Goal: Transaction & Acquisition: Book appointment/travel/reservation

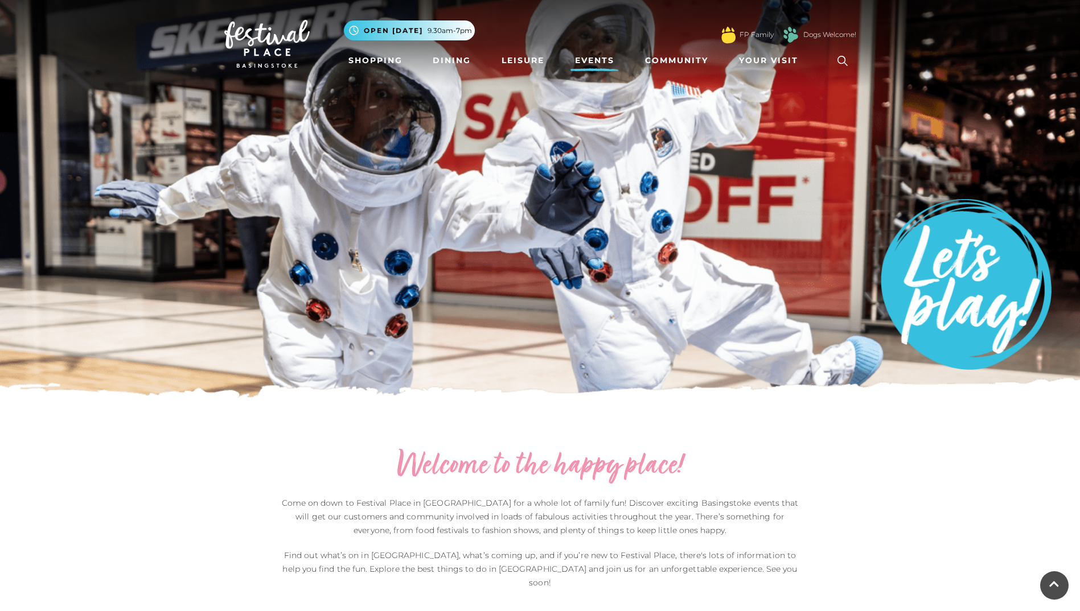
scroll to position [512, 0]
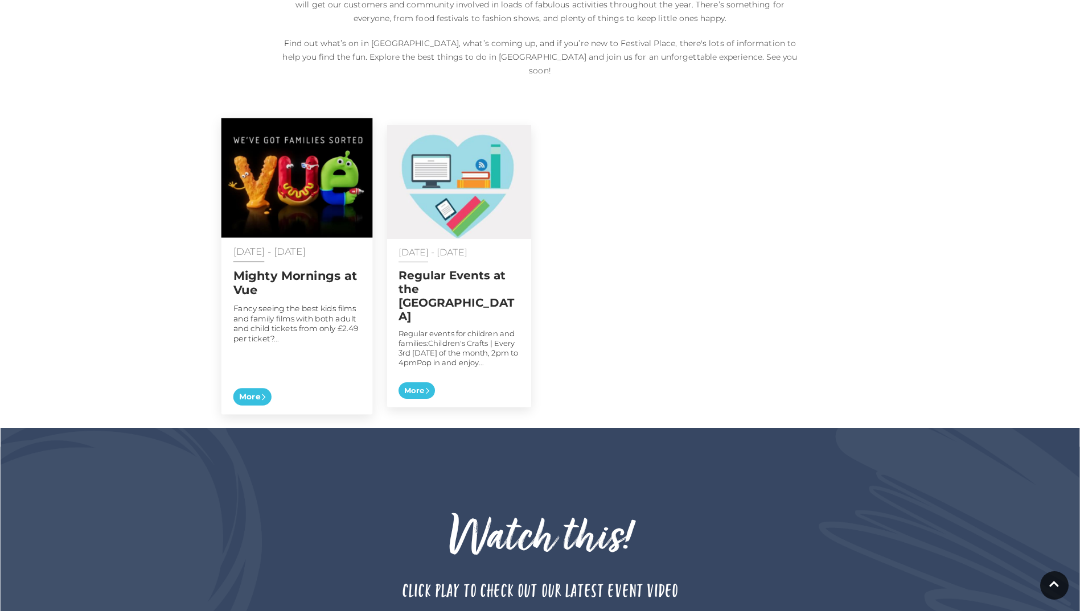
click at [285, 223] on img at bounding box center [296, 178] width 151 height 120
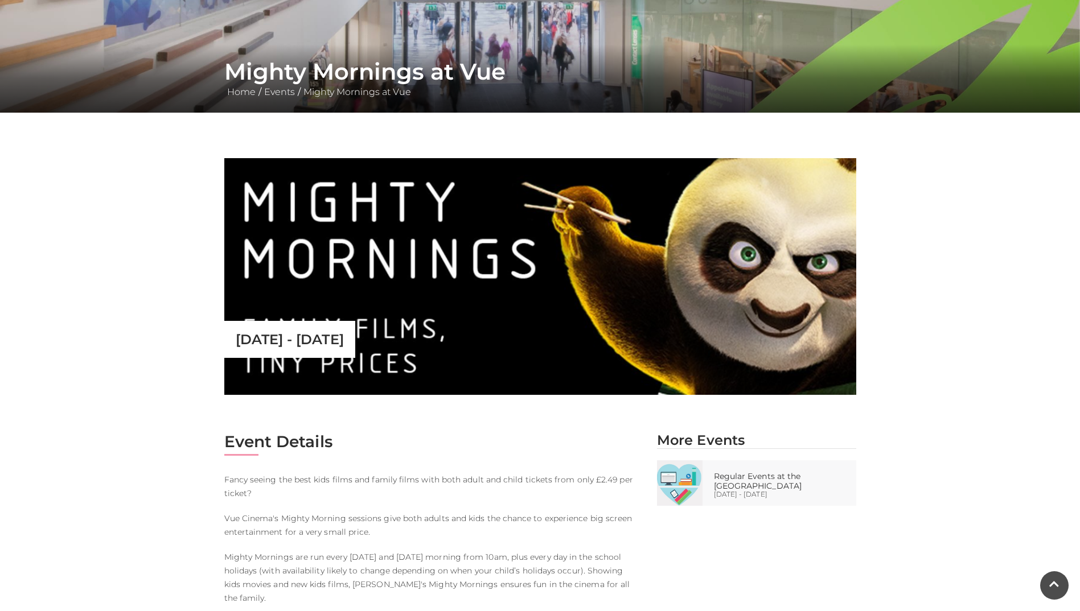
scroll to position [285, 0]
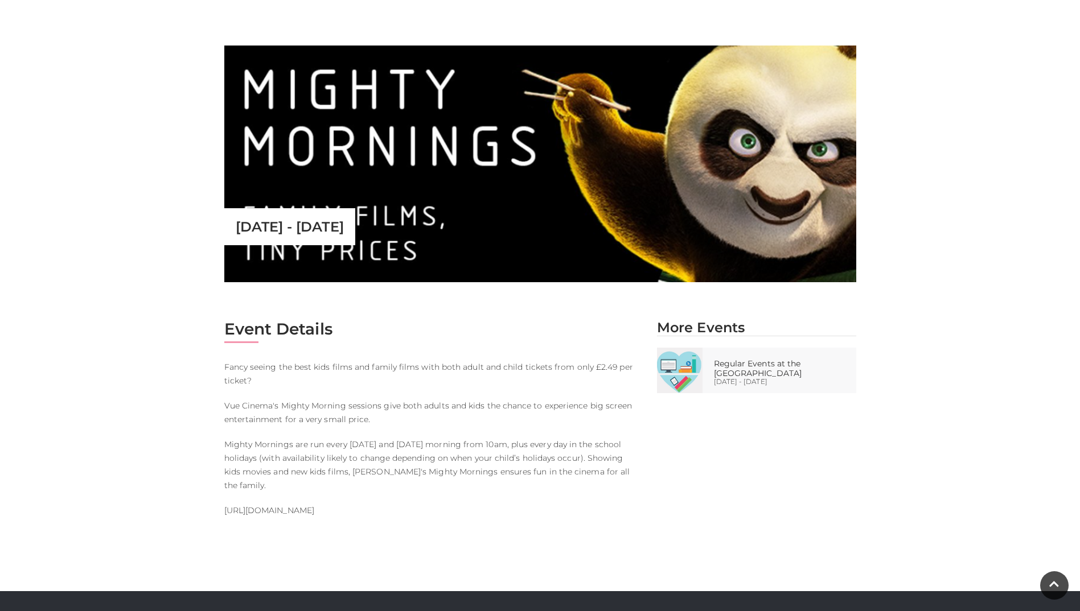
click at [314, 505] on link "[URL][DOMAIN_NAME]" at bounding box center [269, 510] width 90 height 10
